Goal: Information Seeking & Learning: Learn about a topic

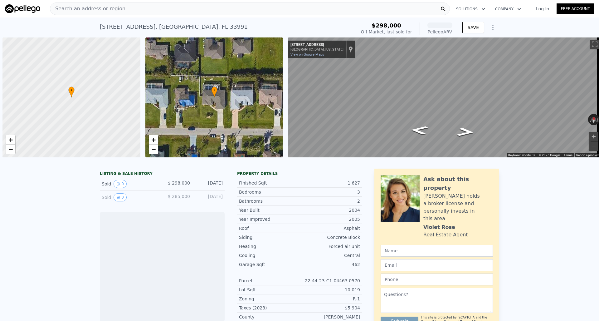
scroll to position [0, 2]
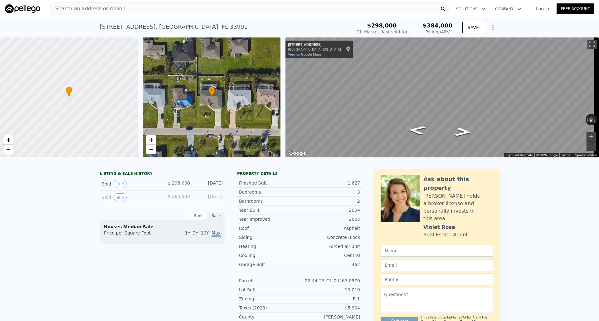
click at [167, 28] on div "1405 SW 11th St , Cape Coral , FL 33991" at bounding box center [174, 26] width 148 height 9
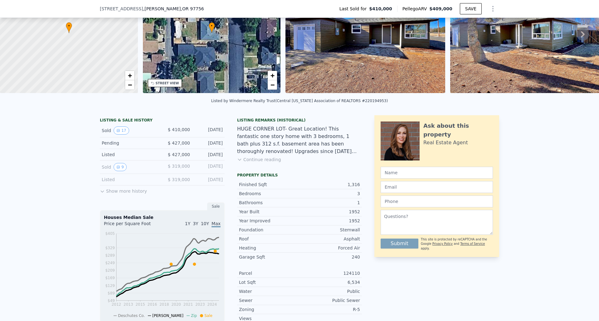
scroll to position [63, 0]
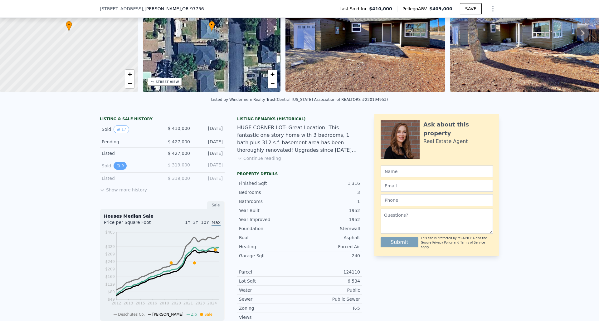
click at [116, 170] on button "9" at bounding box center [120, 166] width 13 height 8
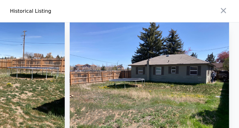
scroll to position [0, 2]
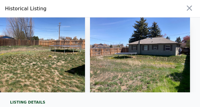
click at [184, 55] on img at bounding box center [140, 54] width 100 height 75
click at [181, 54] on img at bounding box center [140, 54] width 100 height 75
click at [188, 10] on icon "button" at bounding box center [189, 8] width 9 height 9
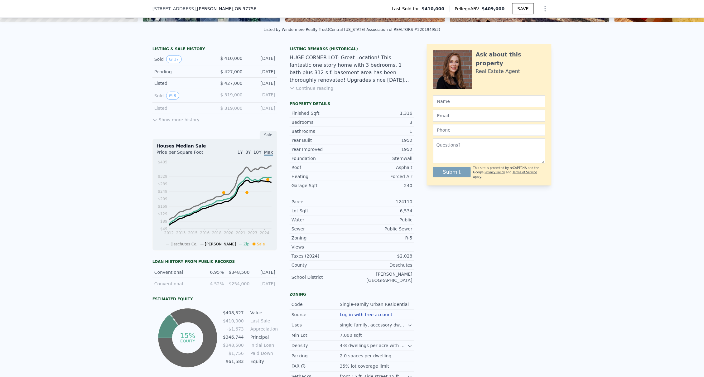
scroll to position [84, 0]
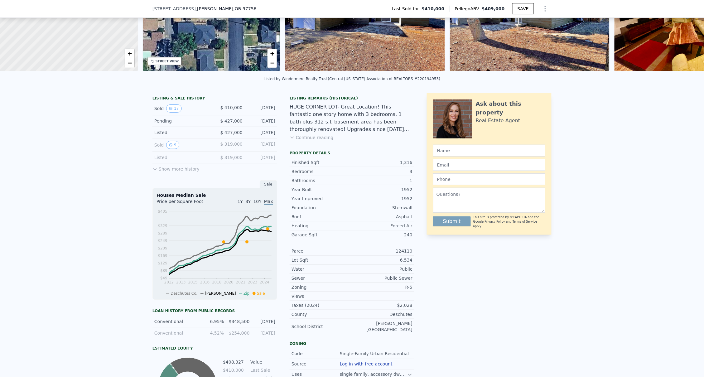
click at [319, 141] on button "Continue reading" at bounding box center [312, 137] width 44 height 6
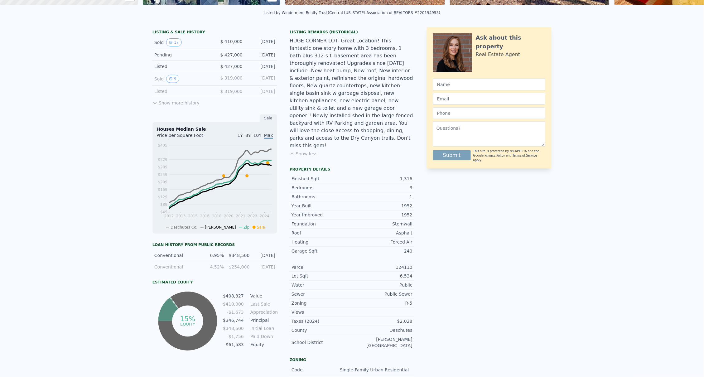
scroll to position [0, 0]
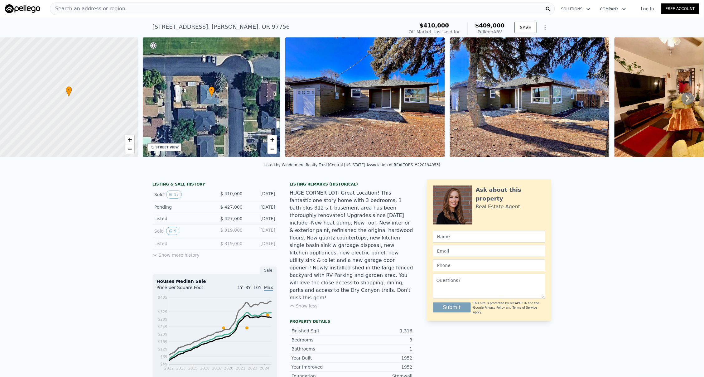
click at [183, 258] on button "Show more history" at bounding box center [175, 253] width 47 height 9
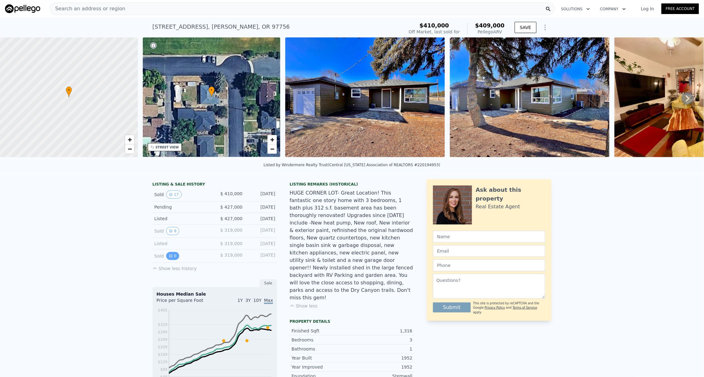
click at [166, 258] on button "0" at bounding box center [172, 256] width 13 height 8
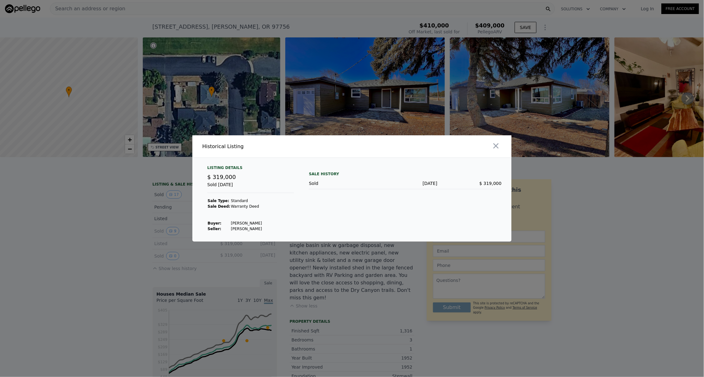
click at [171, 236] on div at bounding box center [352, 188] width 704 height 377
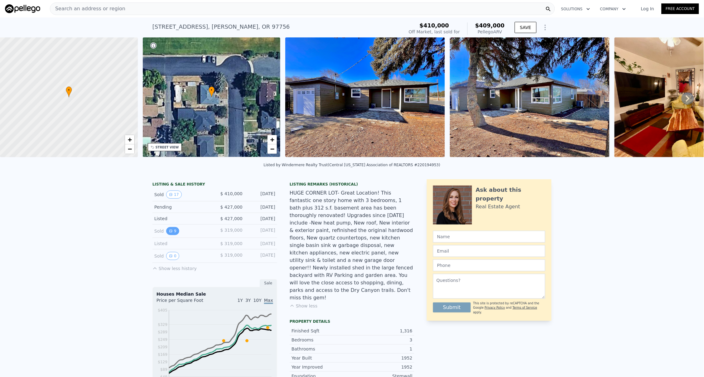
click at [172, 235] on button "9" at bounding box center [172, 231] width 13 height 8
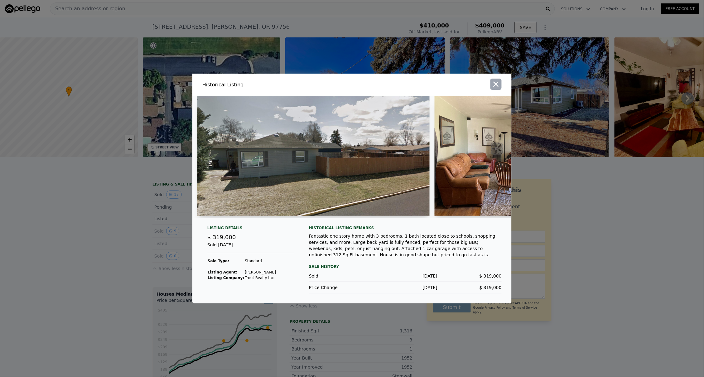
click at [496, 84] on icon "button" at bounding box center [496, 84] width 5 height 5
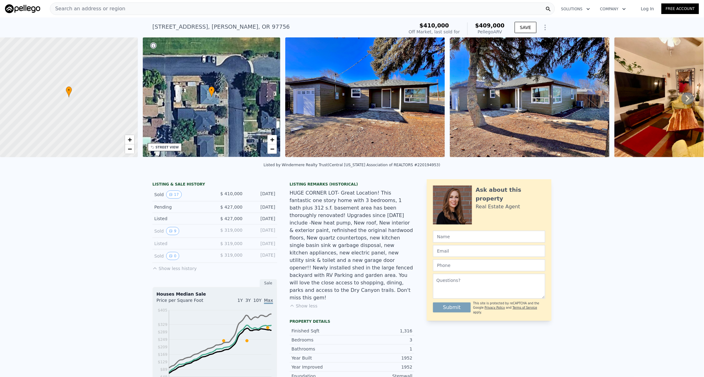
click at [544, 28] on icon "Show Options" at bounding box center [545, 27] width 7 height 7
